Goal: Task Accomplishment & Management: Use online tool/utility

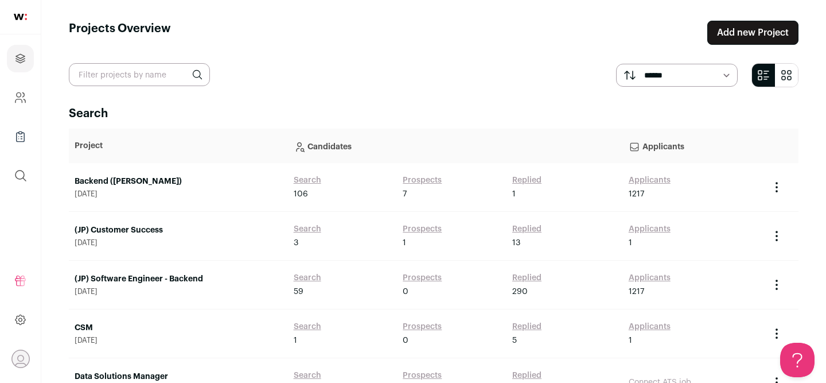
click at [173, 274] on link "(JP) Software Engineer - Backend" at bounding box center [179, 278] width 208 height 11
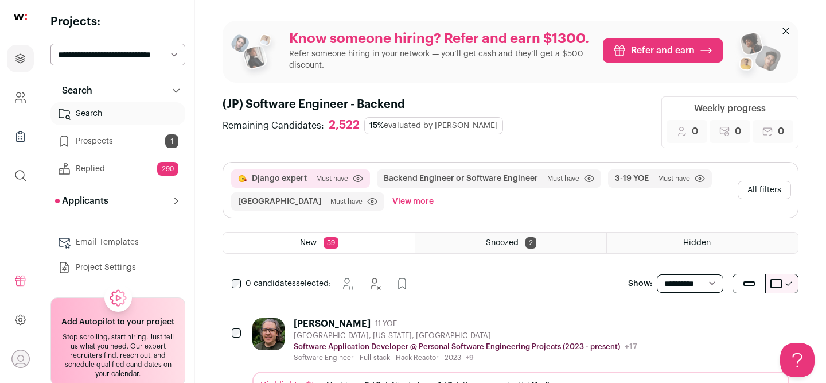
click at [418, 321] on div "John Blanton Jr. 11 YOE" at bounding box center [466, 323] width 344 height 11
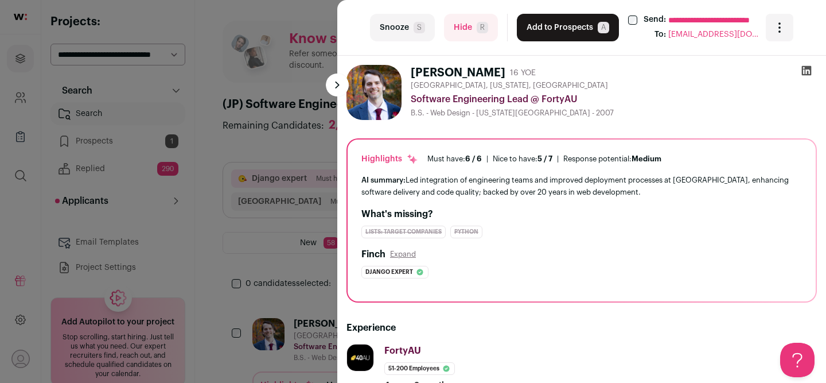
click at [807, 73] on icon at bounding box center [807, 71] width 10 height 10
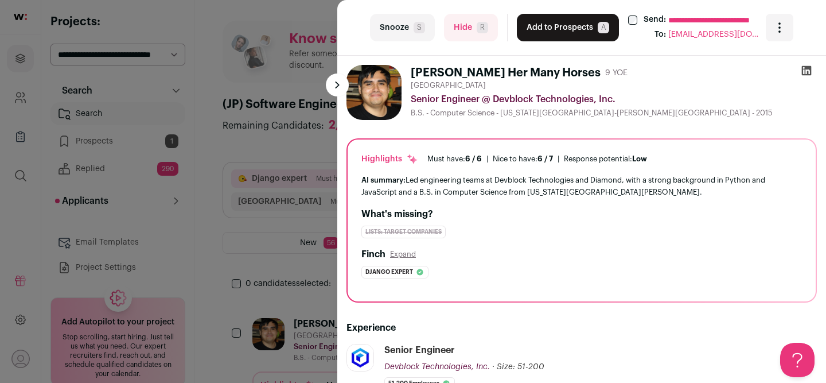
click at [804, 73] on icon at bounding box center [807, 71] width 10 height 10
click at [545, 26] on button "Add to Prospects A" at bounding box center [568, 28] width 102 height 28
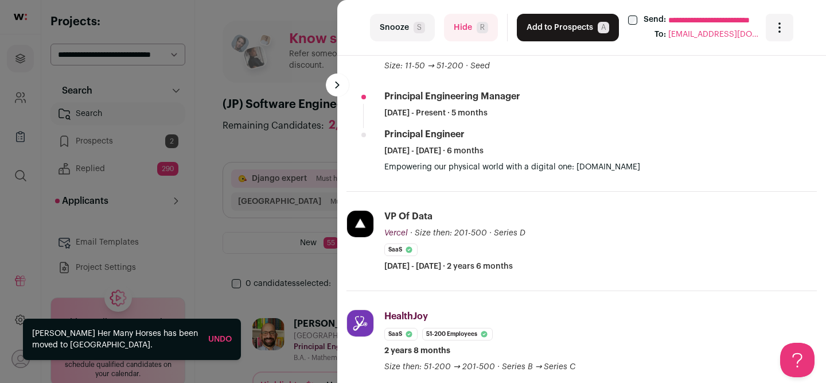
scroll to position [11, 0]
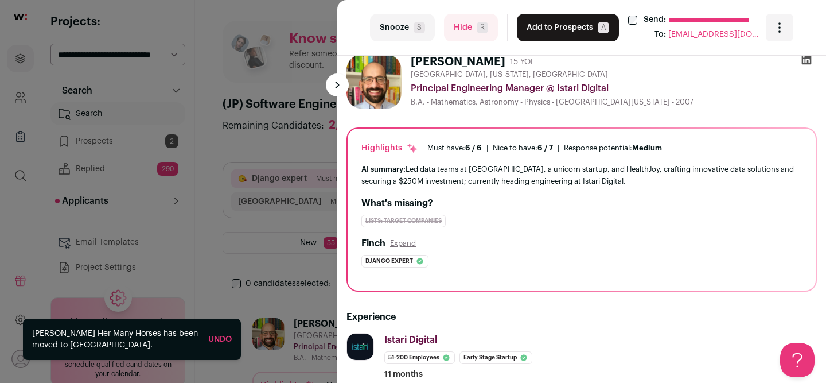
click at [463, 36] on button "Hide R" at bounding box center [471, 28] width 54 height 28
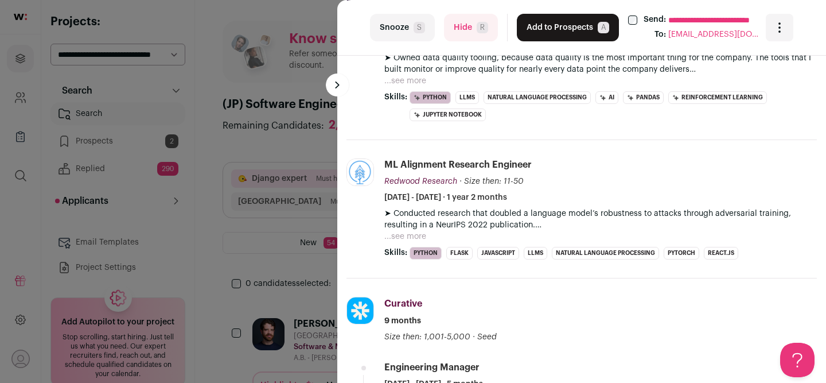
scroll to position [0, 0]
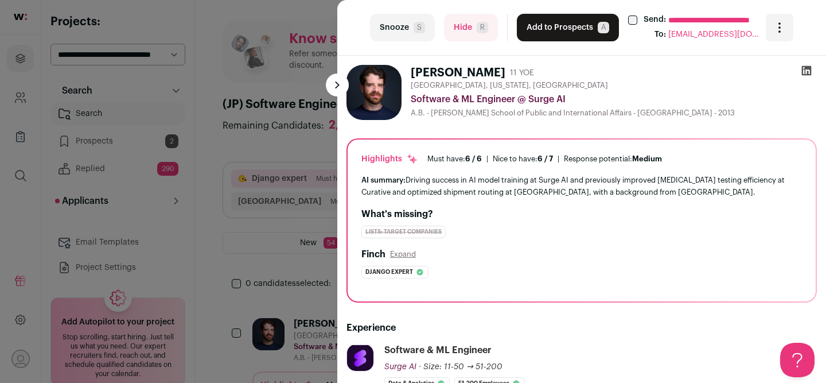
click at [808, 72] on icon at bounding box center [806, 70] width 11 height 11
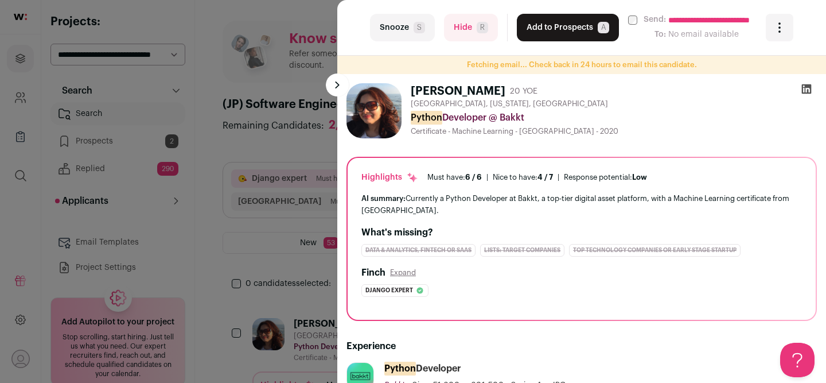
click at [811, 94] on icon at bounding box center [806, 88] width 11 height 11
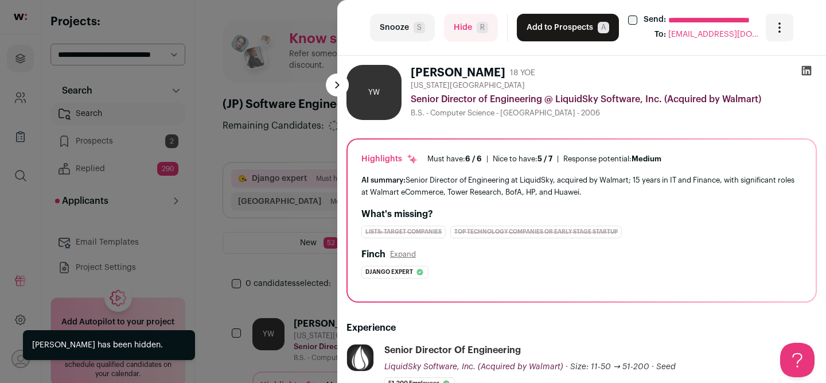
scroll to position [164, 0]
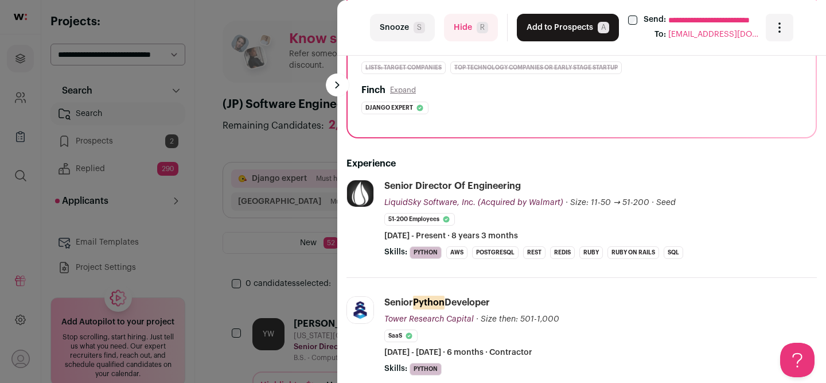
click at [461, 25] on button "Hide R" at bounding box center [471, 28] width 54 height 28
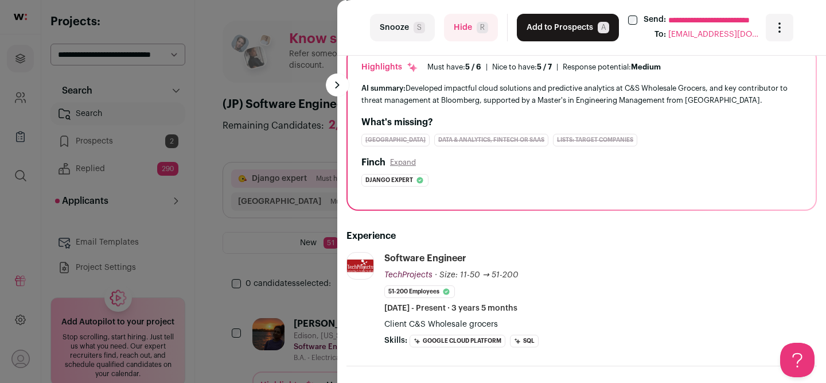
scroll to position [66, 0]
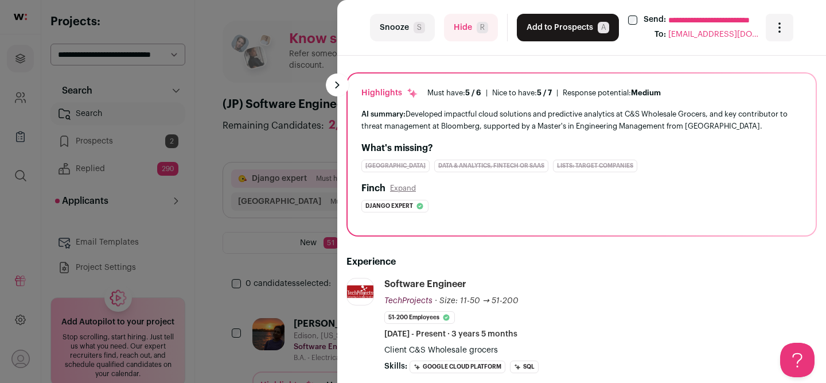
click at [464, 30] on button "Hide R" at bounding box center [471, 28] width 54 height 28
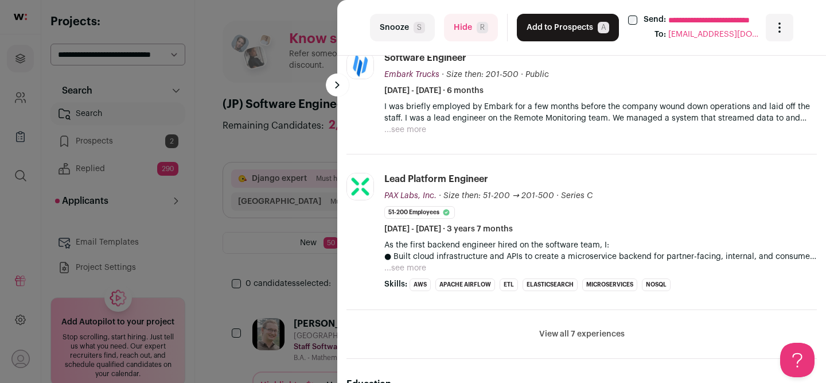
scroll to position [532, 0]
click at [552, 335] on button "View all 7 experiences" at bounding box center [581, 334] width 85 height 11
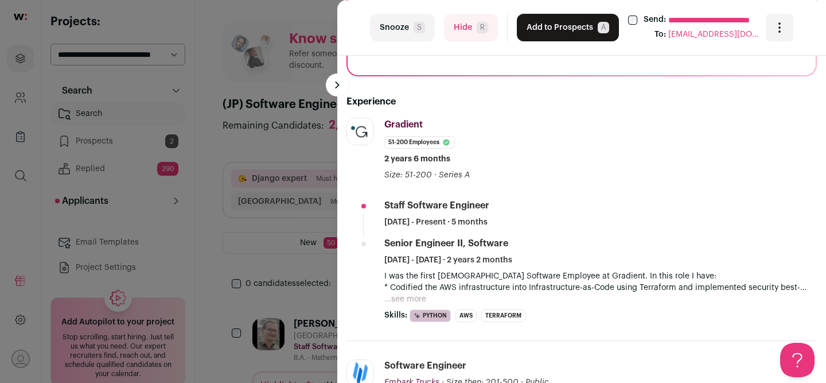
scroll to position [0, 0]
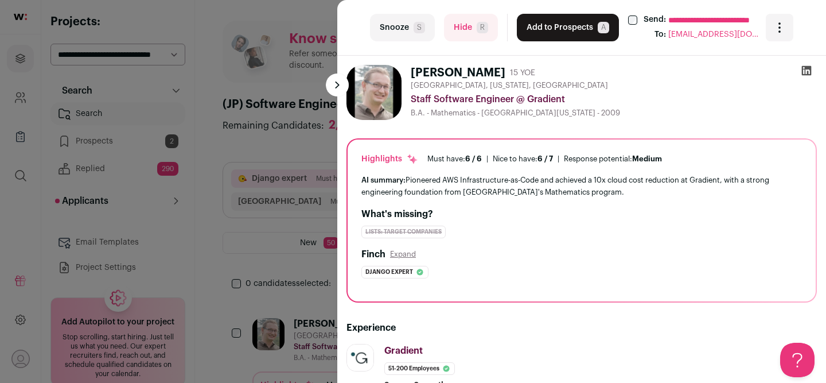
click at [804, 70] on icon at bounding box center [806, 70] width 11 height 11
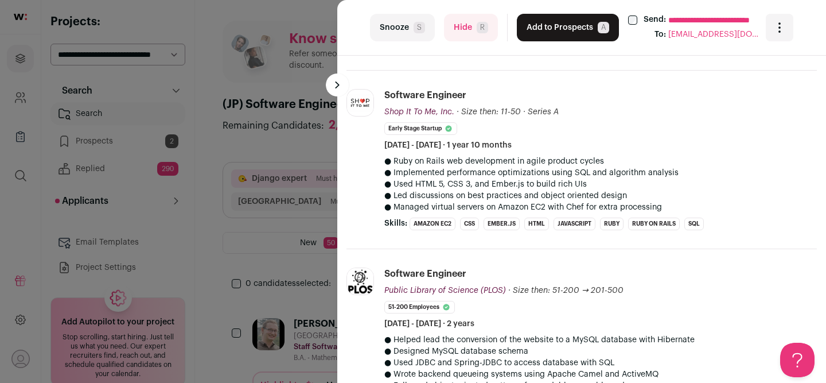
scroll to position [1119, 0]
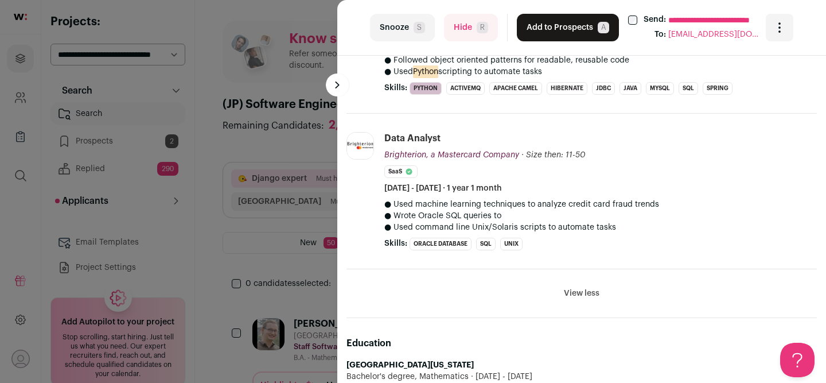
click at [575, 291] on button "View less" at bounding box center [582, 292] width 36 height 11
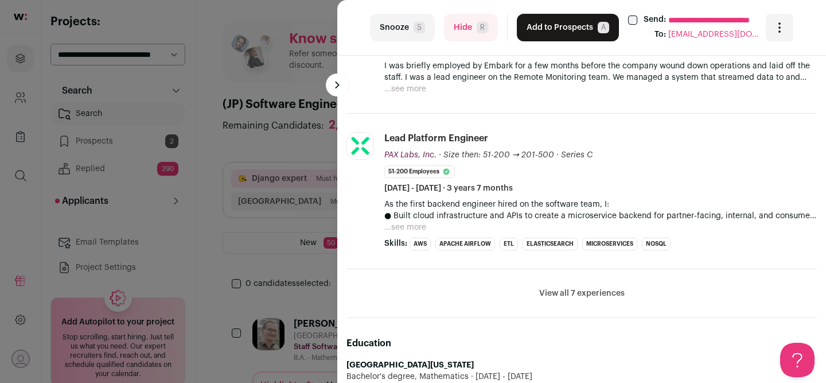
click at [575, 291] on button "View all 7 experiences" at bounding box center [581, 292] width 85 height 11
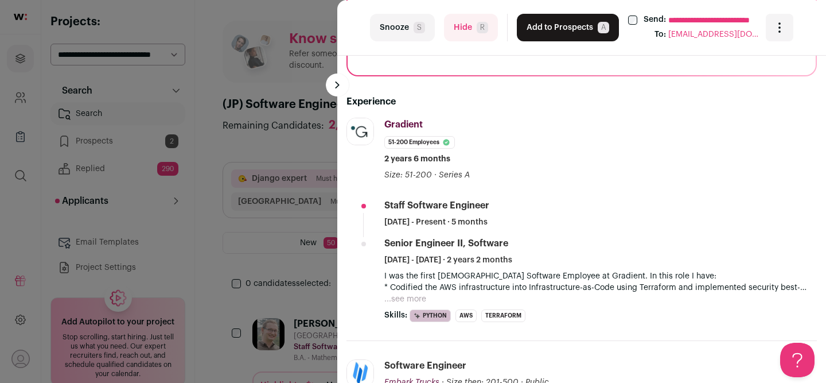
scroll to position [14, 0]
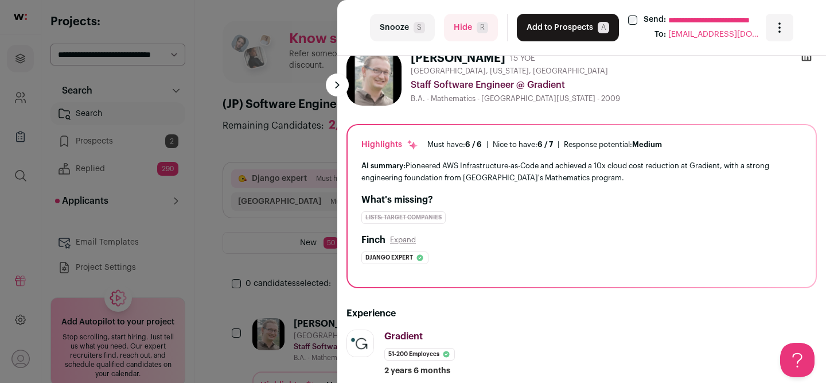
click at [536, 34] on button "Add to Prospects A" at bounding box center [568, 28] width 102 height 28
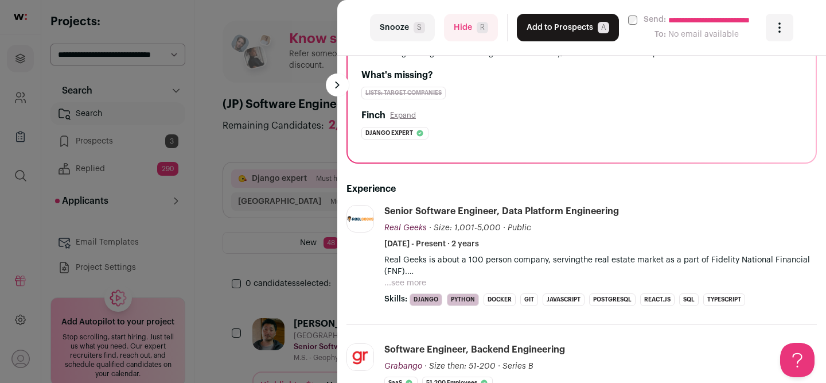
scroll to position [0, 0]
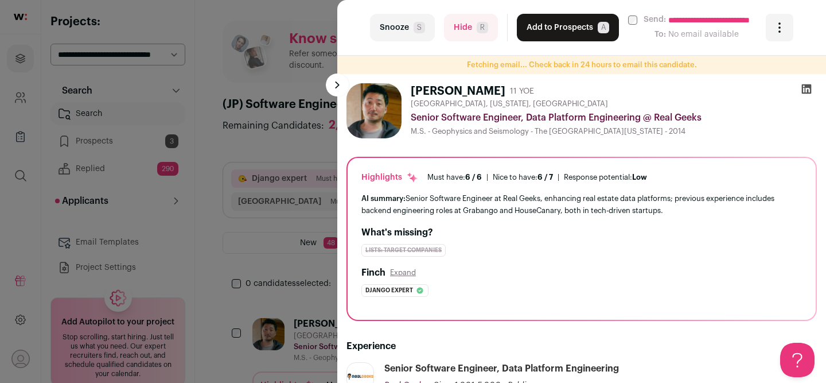
click at [803, 89] on icon at bounding box center [806, 88] width 11 height 11
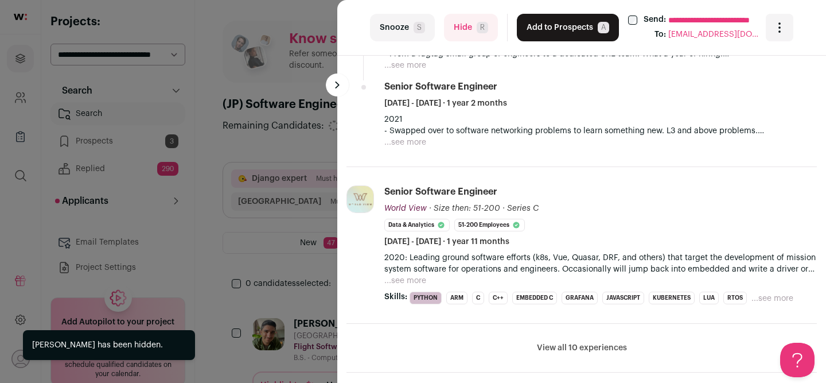
scroll to position [728, 0]
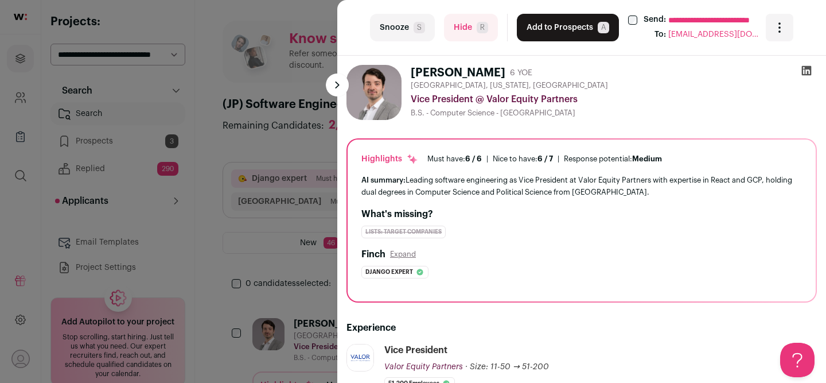
click at [40, 163] on div "**********" at bounding box center [413, 191] width 826 height 383
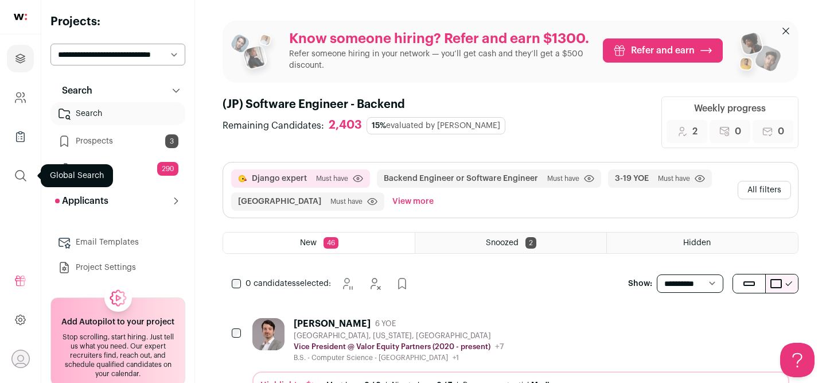
click at [19, 181] on icon "submit" at bounding box center [21, 176] width 14 height 14
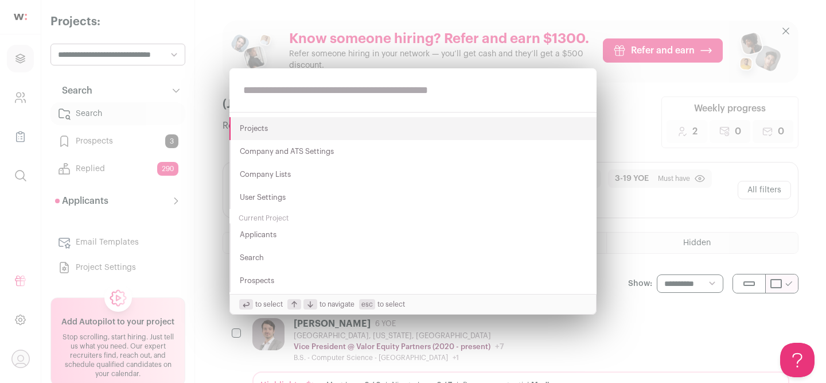
paste input "**********"
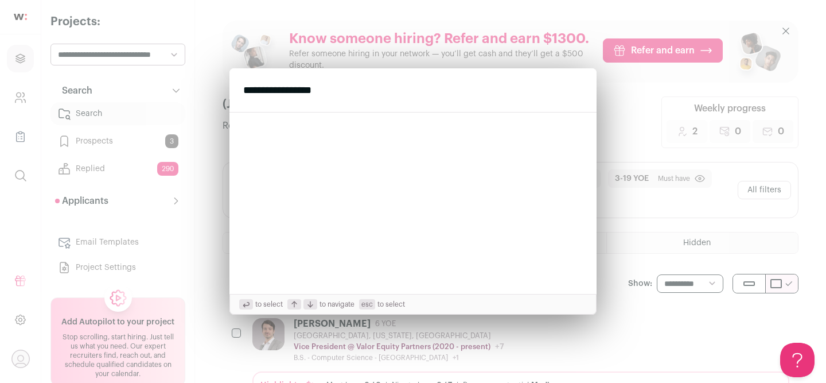
type input "**********"
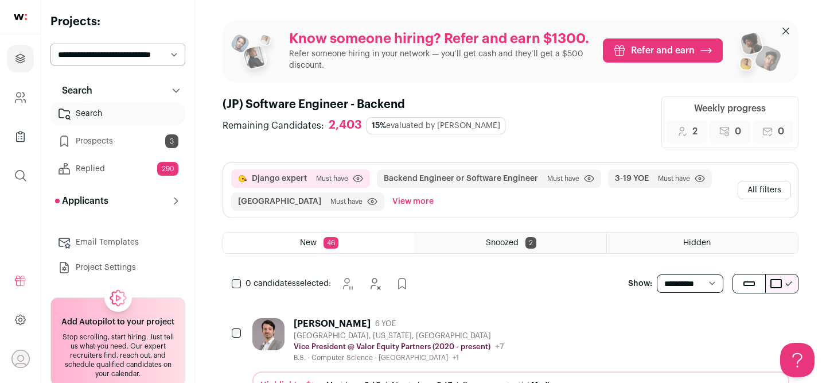
click at [756, 192] on button "All filters" at bounding box center [764, 190] width 53 height 18
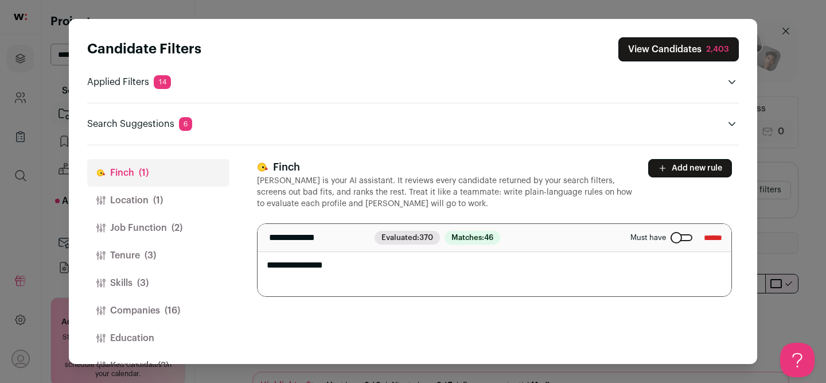
click at [128, 200] on button "Location (1)" at bounding box center [158, 200] width 142 height 28
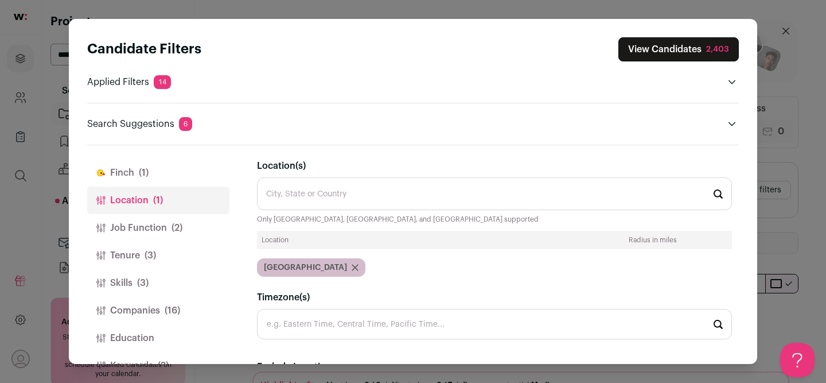
scroll to position [95, 0]
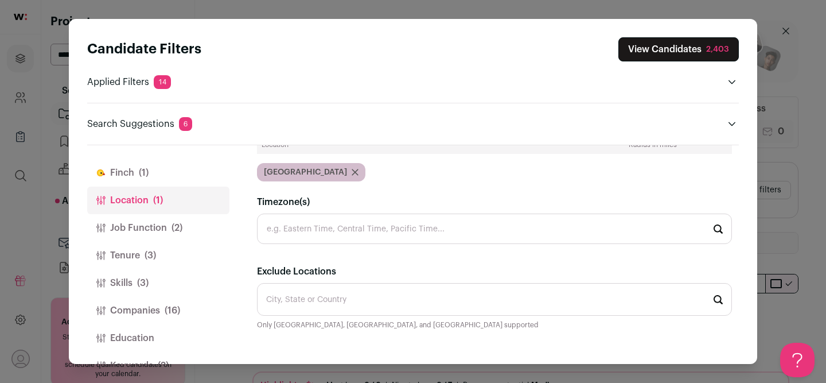
click at [148, 227] on button "Job Function (2)" at bounding box center [158, 228] width 142 height 28
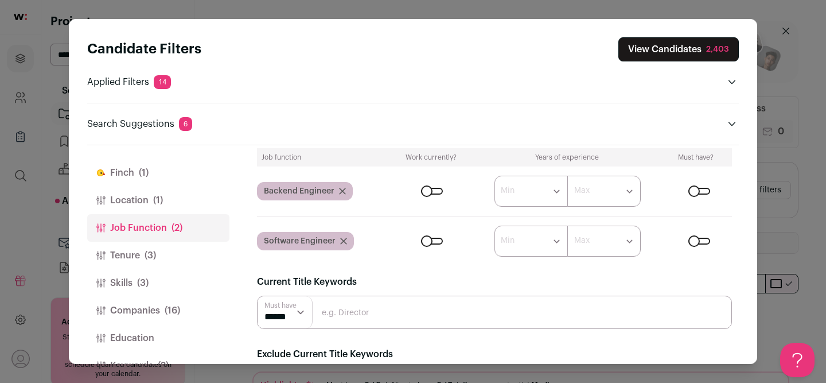
scroll to position [59, 0]
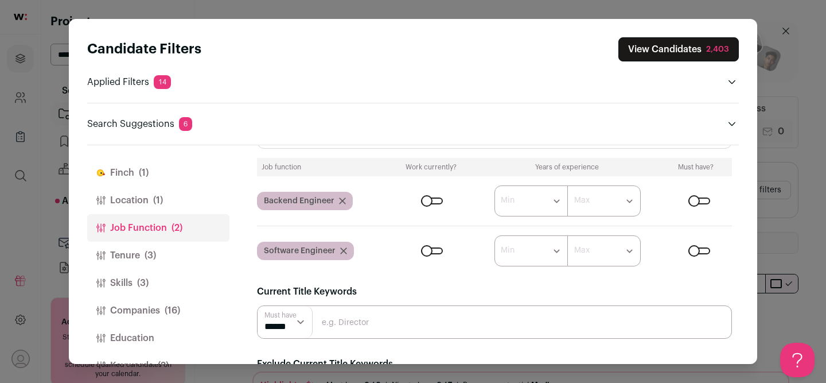
click at [698, 201] on div "Close modal via background" at bounding box center [699, 200] width 22 height 7
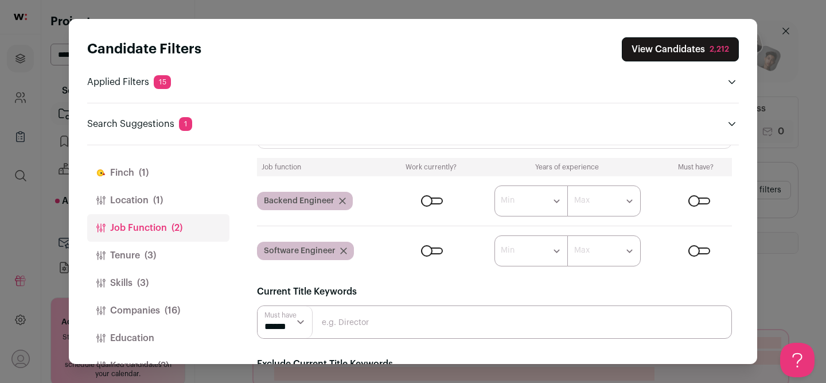
click at [694, 200] on div "Close modal via background" at bounding box center [699, 200] width 22 height 7
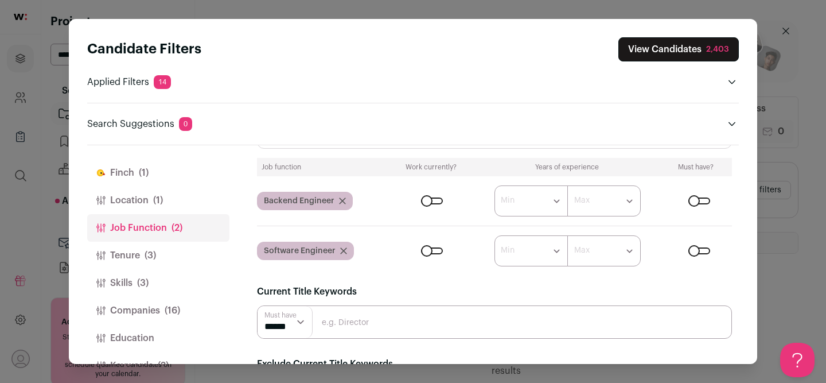
scroll to position [0, 0]
click at [131, 259] on button "Tenure (3)" at bounding box center [158, 256] width 142 height 28
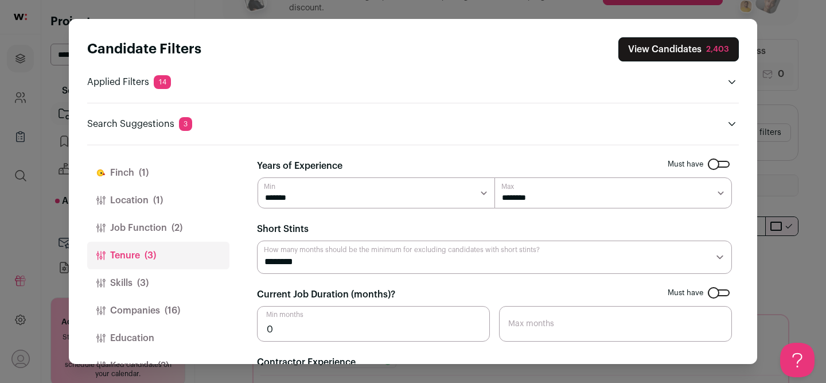
click at [128, 287] on button "Skills (3)" at bounding box center [158, 283] width 142 height 28
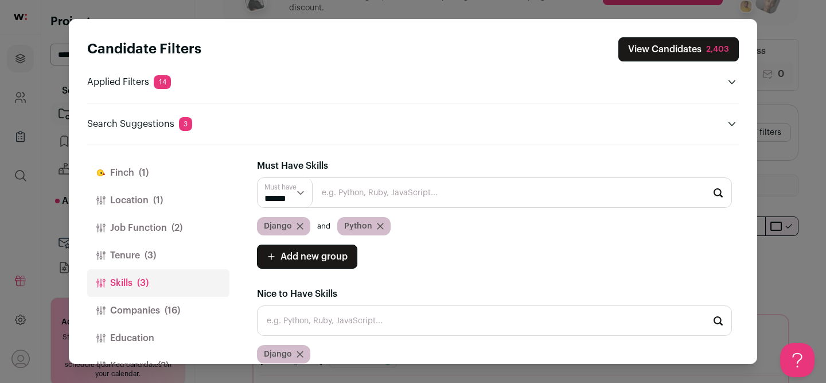
scroll to position [13, 0]
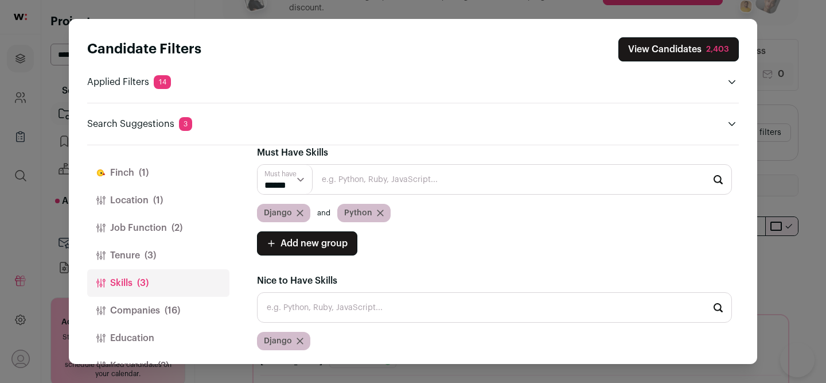
click at [297, 213] on icon "Close modal via background" at bounding box center [300, 212] width 7 height 7
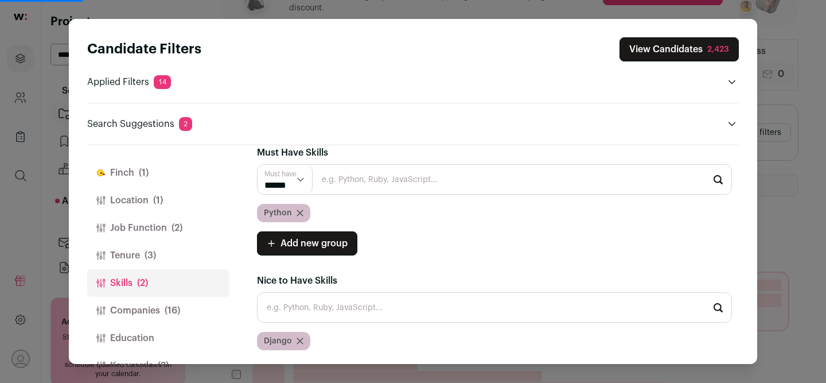
click at [135, 312] on button "Companies (16)" at bounding box center [158, 311] width 142 height 28
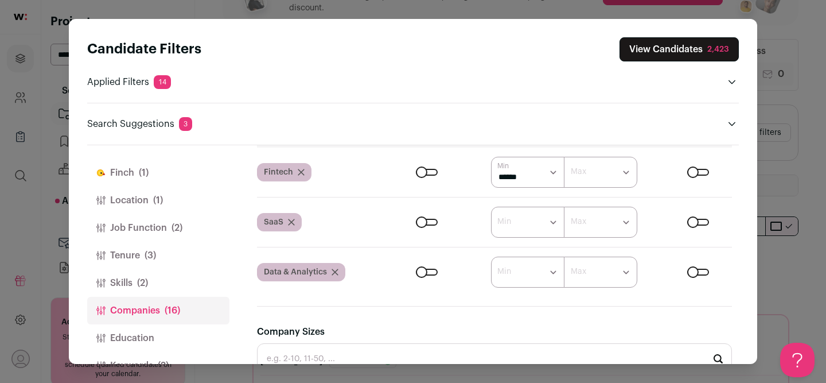
scroll to position [493, 0]
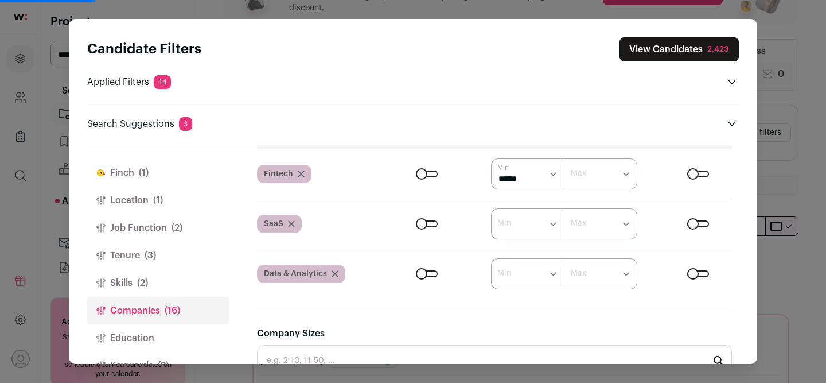
click at [421, 174] on div "Close modal via background" at bounding box center [427, 173] width 22 height 7
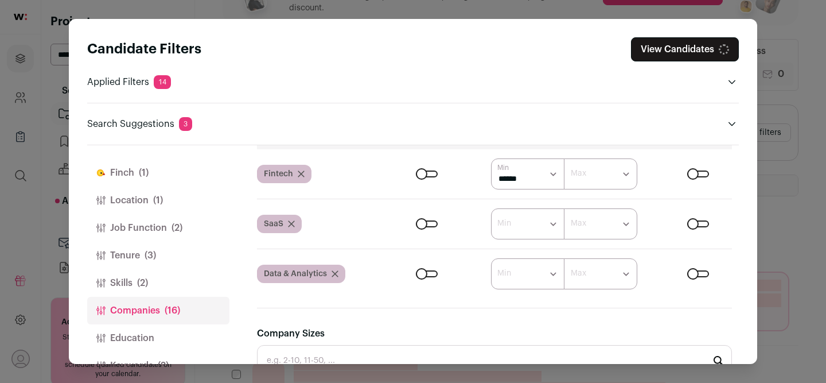
scroll to position [463, 0]
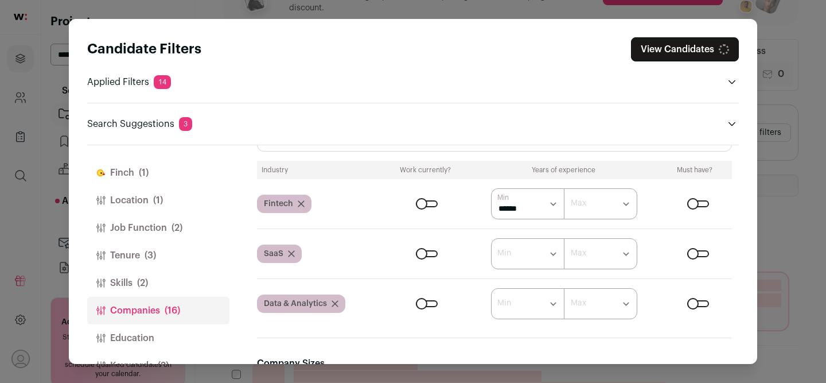
click at [426, 200] on div "Close modal via background" at bounding box center [427, 203] width 22 height 7
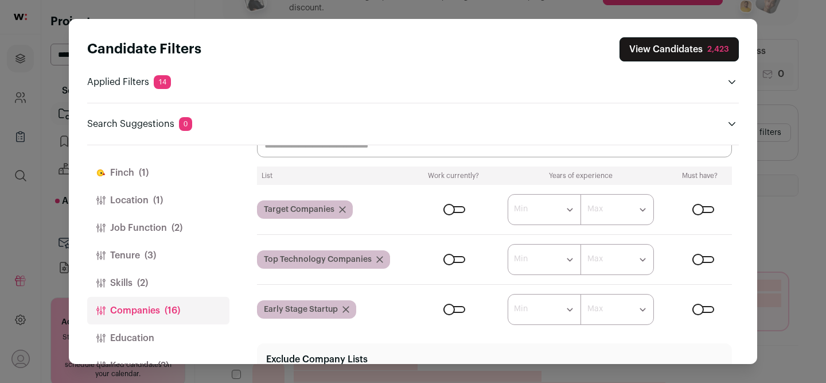
scroll to position [88, 0]
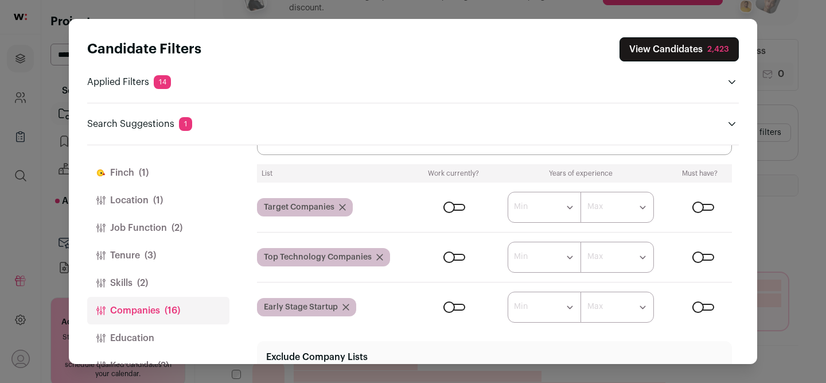
click at [450, 257] on div "Close modal via background" at bounding box center [454, 257] width 22 height 7
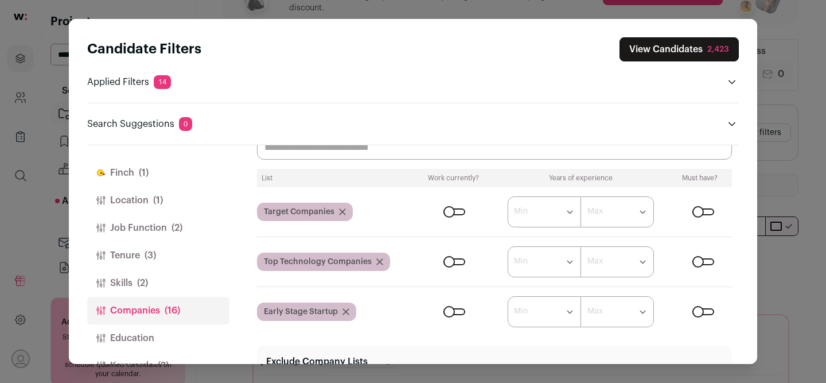
click at [699, 263] on div "Close modal via background" at bounding box center [703, 261] width 22 height 7
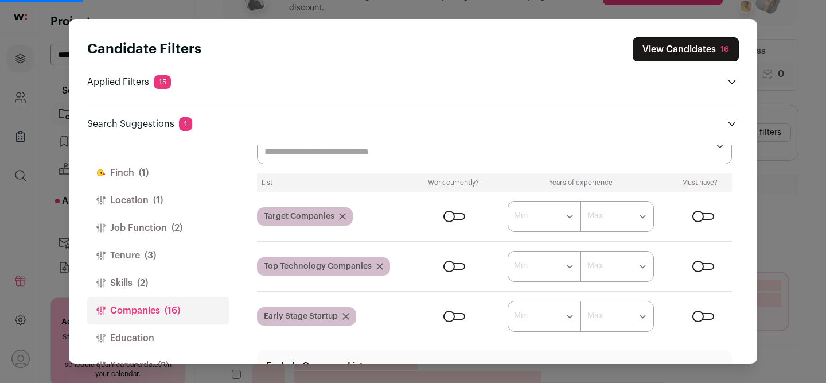
scroll to position [13, 0]
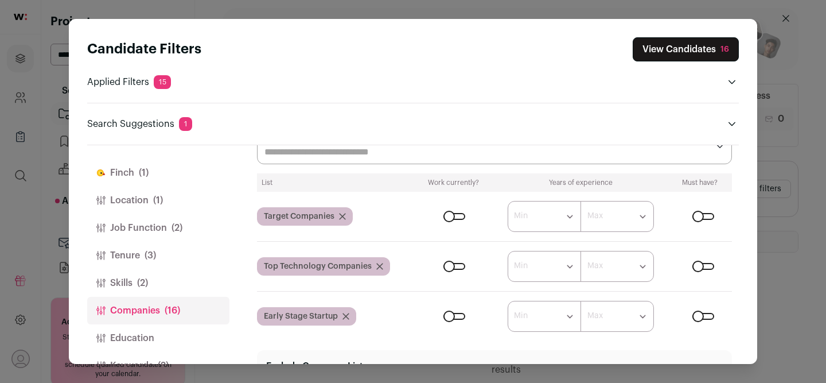
click at [454, 267] on div "Close modal via background" at bounding box center [454, 266] width 22 height 7
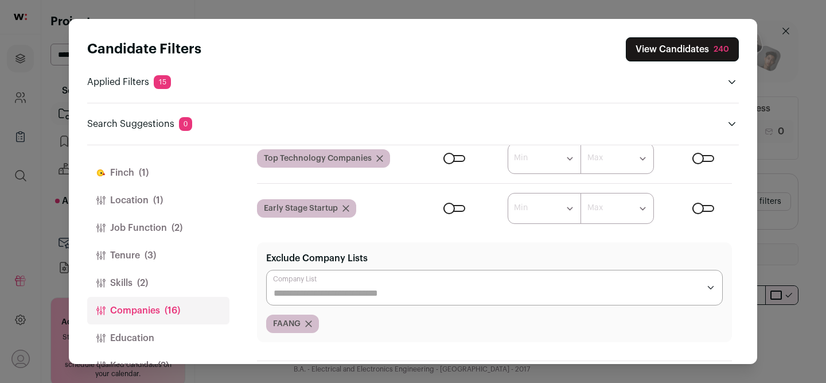
scroll to position [181, 0]
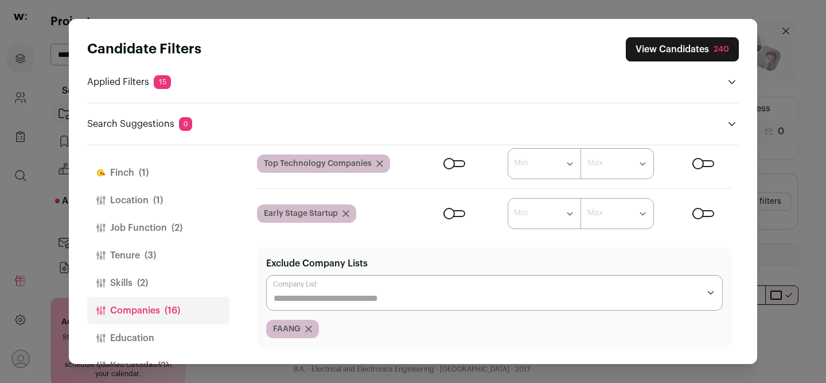
click at [309, 330] on icon "Close modal via background" at bounding box center [308, 328] width 7 height 7
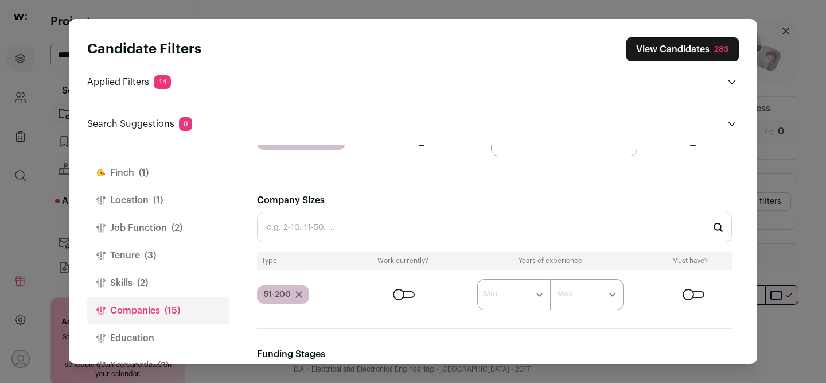
scroll to position [610, 0]
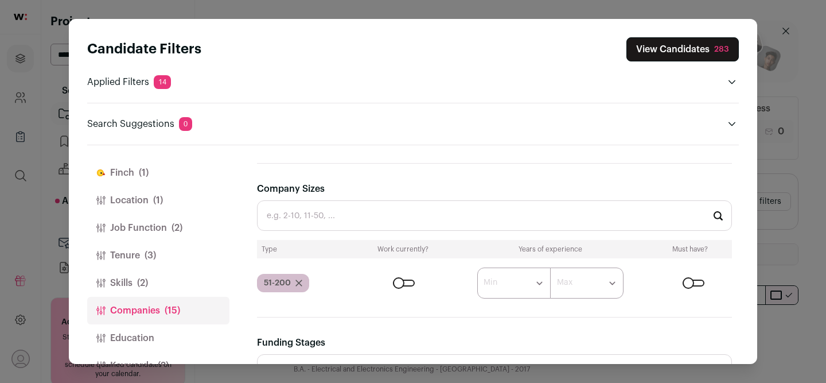
click at [411, 284] on div "Close modal via background" at bounding box center [404, 282] width 22 height 7
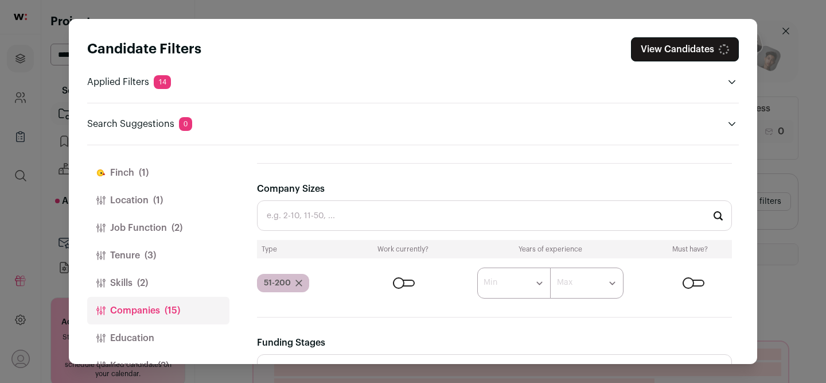
click at [696, 284] on div "Close modal via background" at bounding box center [694, 282] width 22 height 7
click at [297, 280] on icon "Close modal via background" at bounding box center [298, 282] width 7 height 7
click at [302, 219] on input "Company Sizes" at bounding box center [494, 215] width 475 height 30
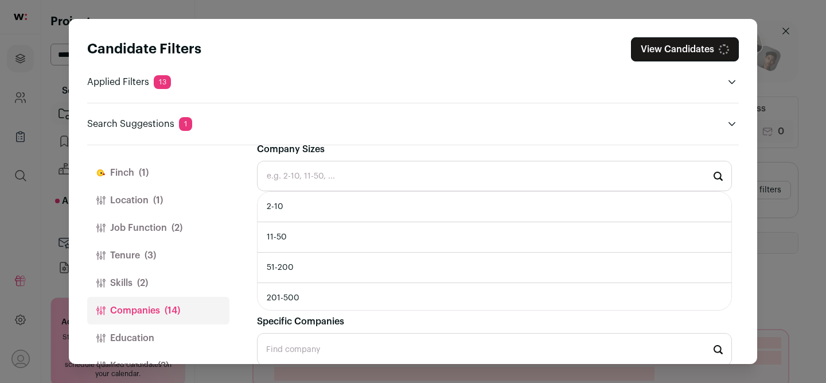
scroll to position [659, 0]
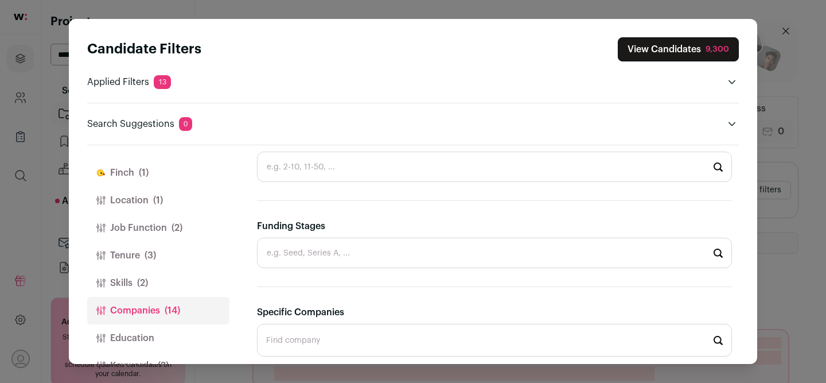
click at [240, 262] on div "[PERSON_NAME] (1) Location (1) Job Function (2) Tenure (3) Skills (2) Companies…" at bounding box center [413, 254] width 652 height 218
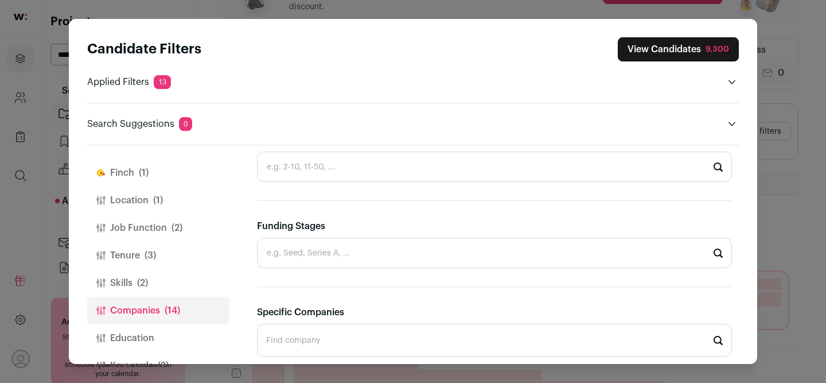
scroll to position [57, 0]
click at [477, 254] on input "Funding Stages" at bounding box center [494, 253] width 475 height 30
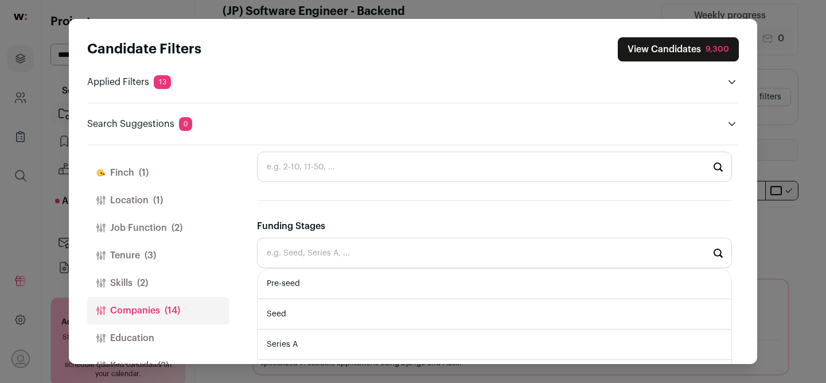
scroll to position [94, 0]
click at [250, 270] on div "[PERSON_NAME] (1) Location (1) Job Function (2) Tenure (3) Skills (2) Companies…" at bounding box center [413, 254] width 652 height 218
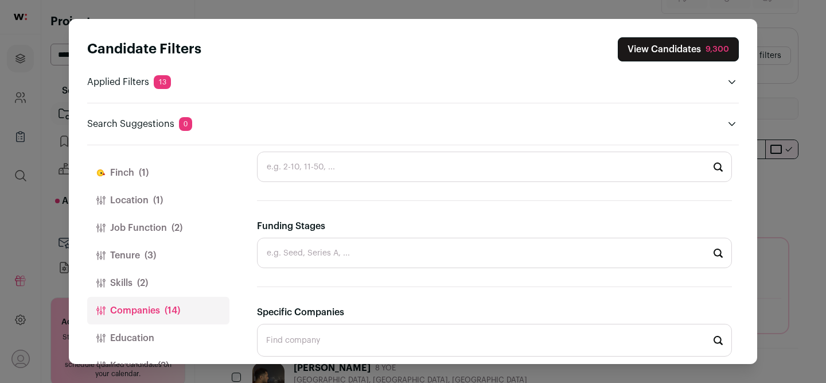
scroll to position [135, 0]
click at [342, 253] on input "Funding Stages" at bounding box center [494, 253] width 475 height 30
click at [340, 294] on li "Pre-seed" at bounding box center [495, 283] width 474 height 30
type input "Pre-seed"
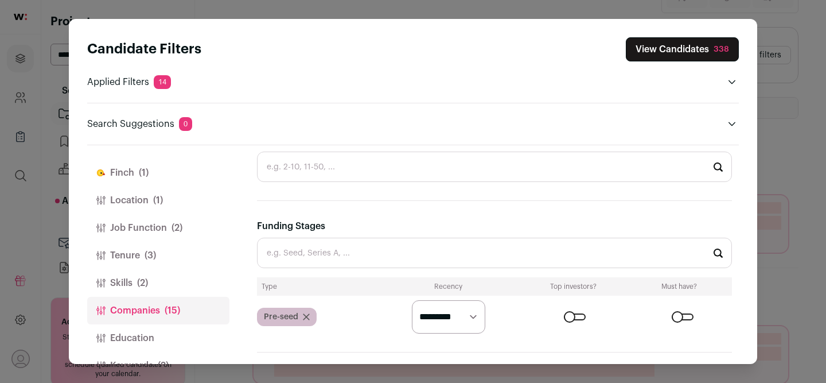
click at [345, 247] on input "Funding Stages" at bounding box center [494, 253] width 475 height 30
click at [345, 254] on input "Funding Stages" at bounding box center [494, 253] width 475 height 30
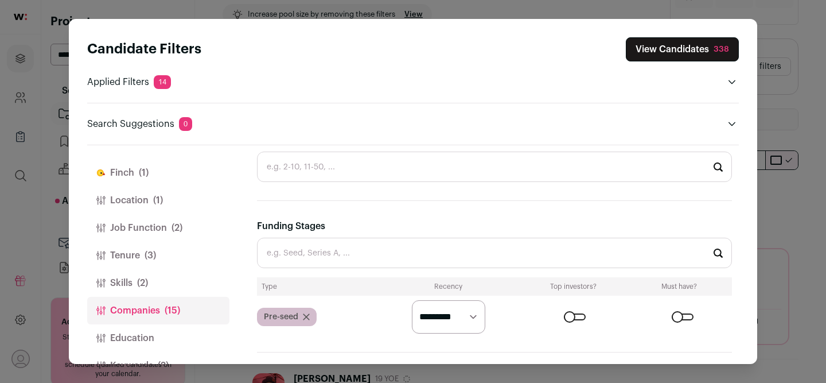
click at [307, 318] on icon "Close modal via background" at bounding box center [306, 316] width 7 height 7
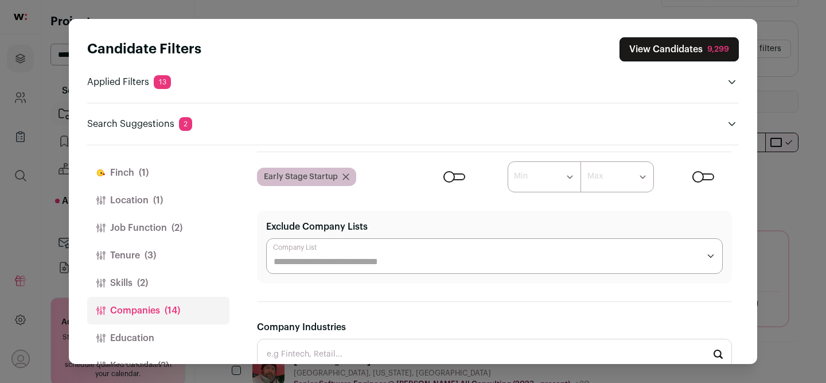
scroll to position [211, 0]
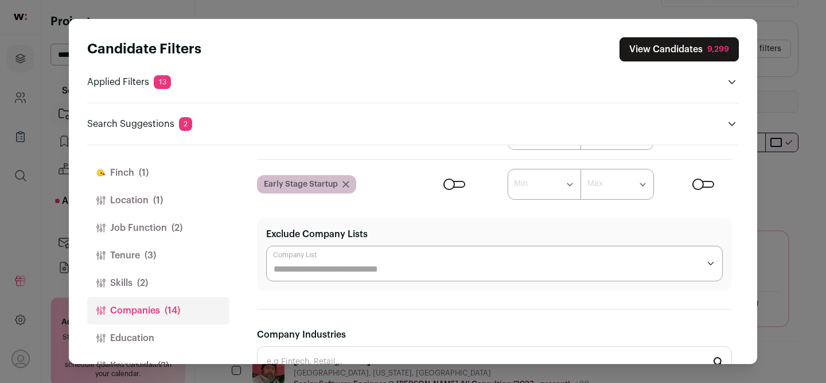
click at [364, 267] on input "Exclude Company Lists" at bounding box center [487, 269] width 426 height 14
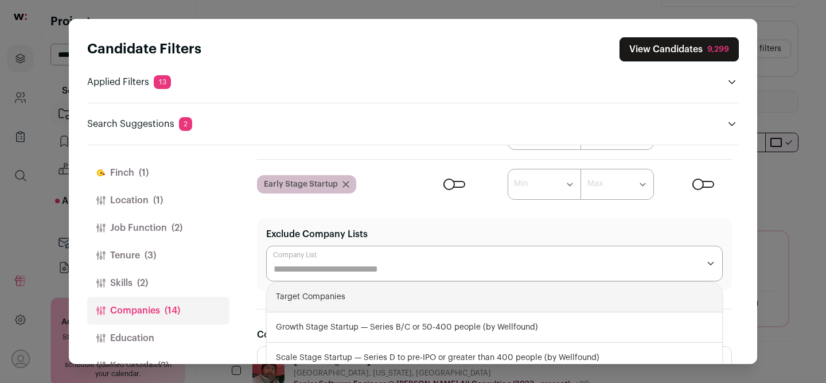
type input "*"
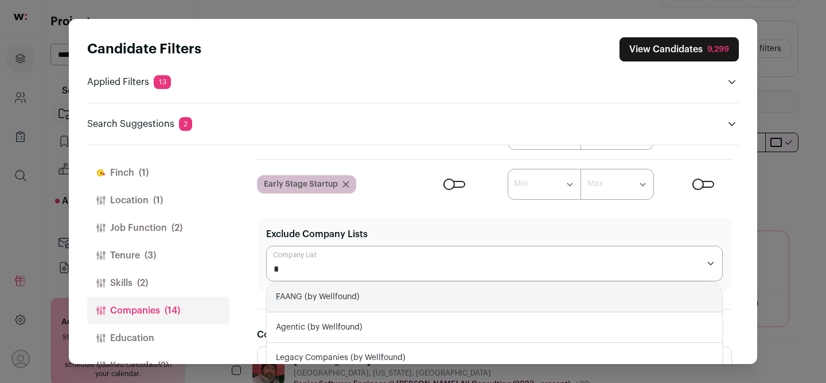
click at [376, 298] on div "F AANG (by Wellfound)" at bounding box center [495, 297] width 456 height 30
select select "****"
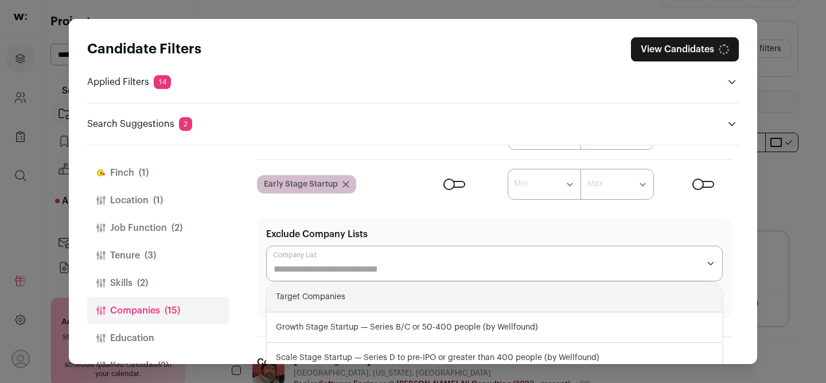
select select "****"
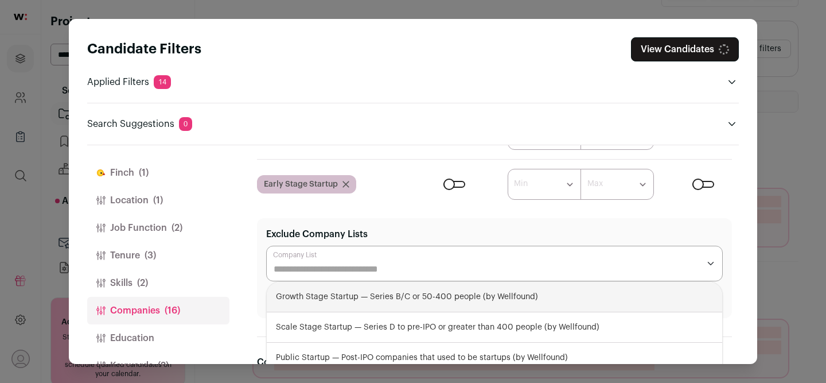
click at [748, 275] on div "Candidate Filters View Candidates Applied Filters 14 Django expert Must have So…" at bounding box center [413, 191] width 688 height 344
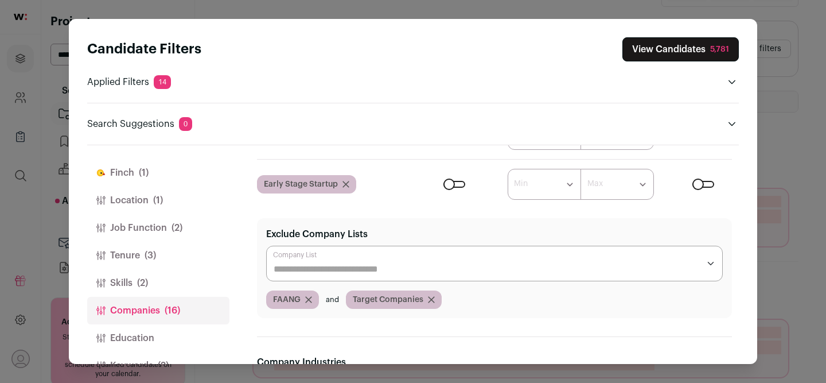
click at [433, 301] on icon "Close modal via background" at bounding box center [431, 299] width 7 height 7
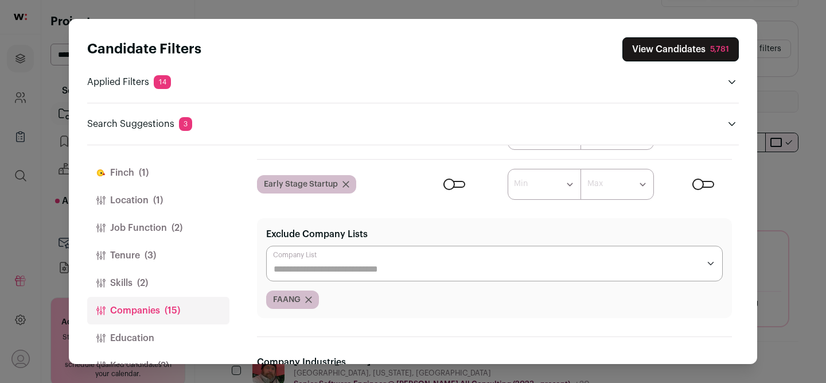
click at [648, 50] on button "View Candidates 5,781" at bounding box center [680, 49] width 116 height 24
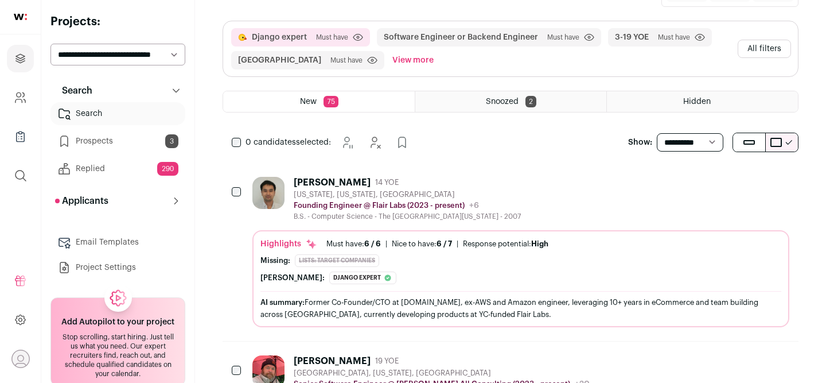
click at [540, 180] on div "[PERSON_NAME] 14 YOE [US_STATE], [US_STATE], [GEOGRAPHIC_DATA] Founding Enginee…" at bounding box center [520, 199] width 537 height 44
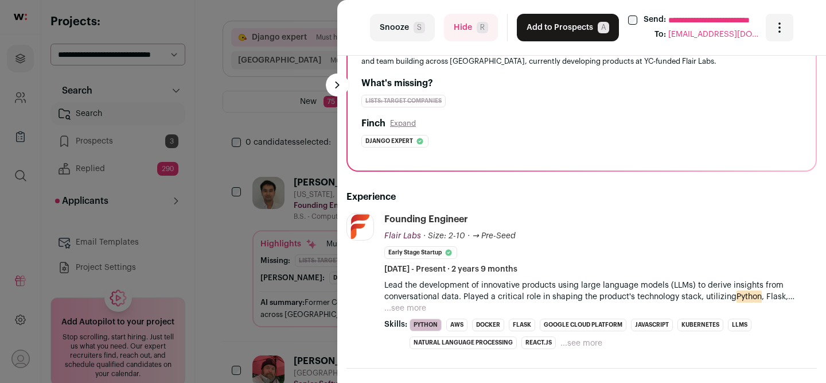
scroll to position [0, 0]
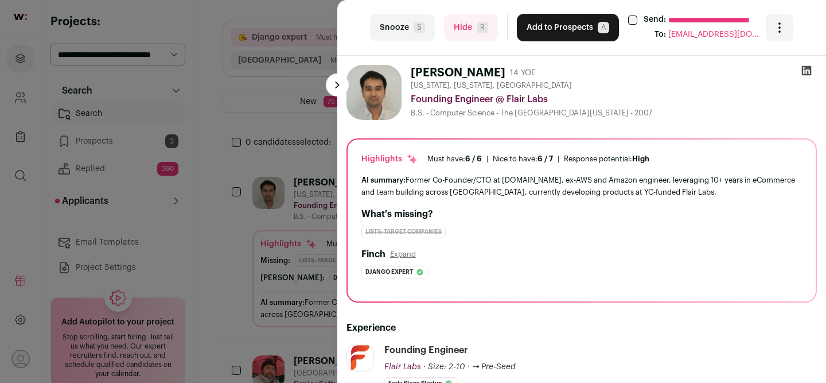
click at [543, 29] on button "Add to Prospects A" at bounding box center [568, 28] width 102 height 28
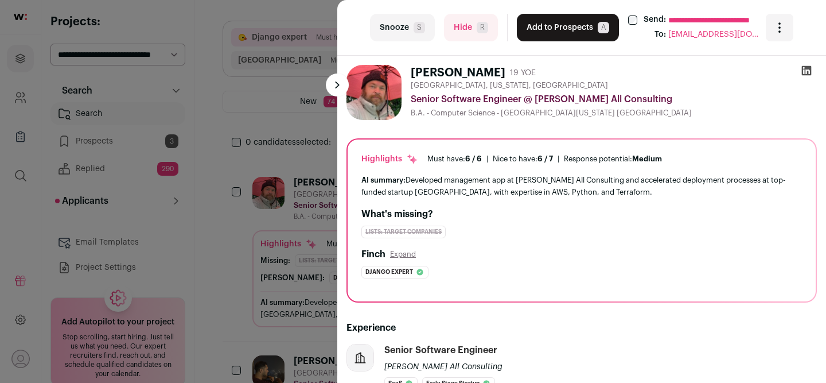
click at [804, 75] on icon at bounding box center [806, 70] width 11 height 11
